Goal: Task Accomplishment & Management: Use online tool/utility

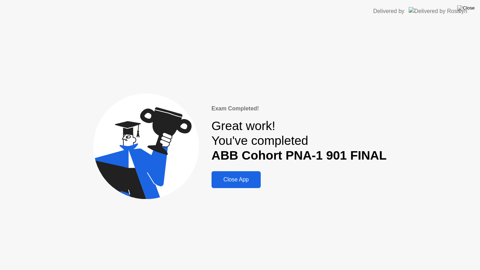
click at [232, 181] on div "Close App" at bounding box center [236, 179] width 45 height 6
